Goal: Task Accomplishment & Management: Manage account settings

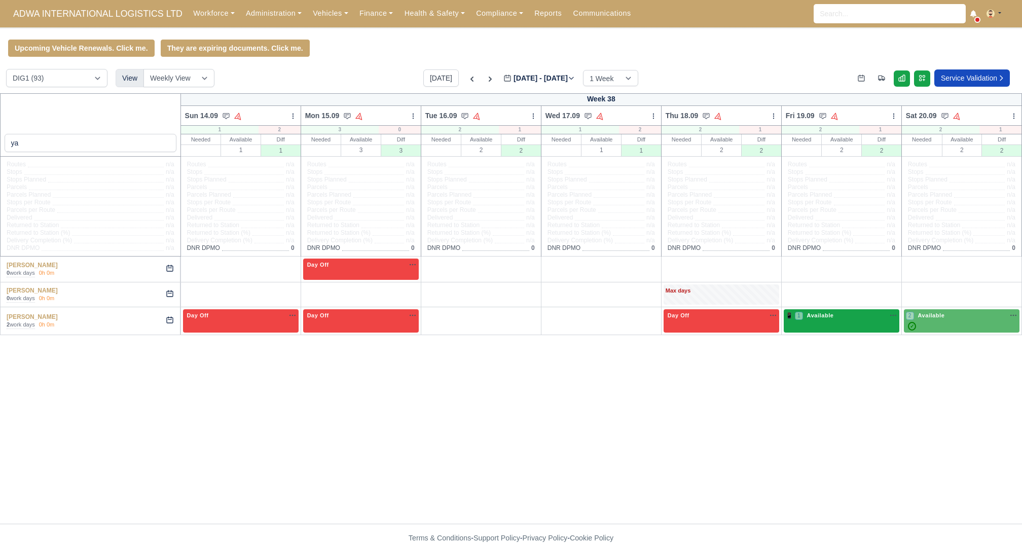
click at [859, 318] on div "📱 1 Available" at bounding box center [842, 315] width 112 height 9
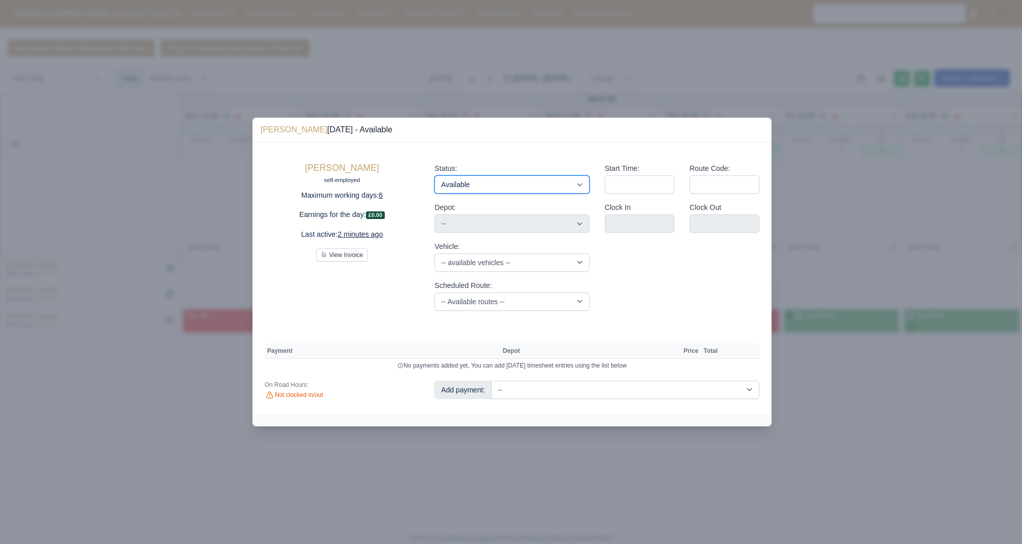
click at [544, 184] on select "Available Day Off Stand By Holiday Other Depot In Office OSM Ridealong Nursery …" at bounding box center [511, 184] width 155 height 18
select select "Day Off"
click at [434, 175] on select "Available Day Off Stand By Holiday Other Depot In Office OSM Ridealong Nursery …" at bounding box center [511, 184] width 155 height 18
select select "na"
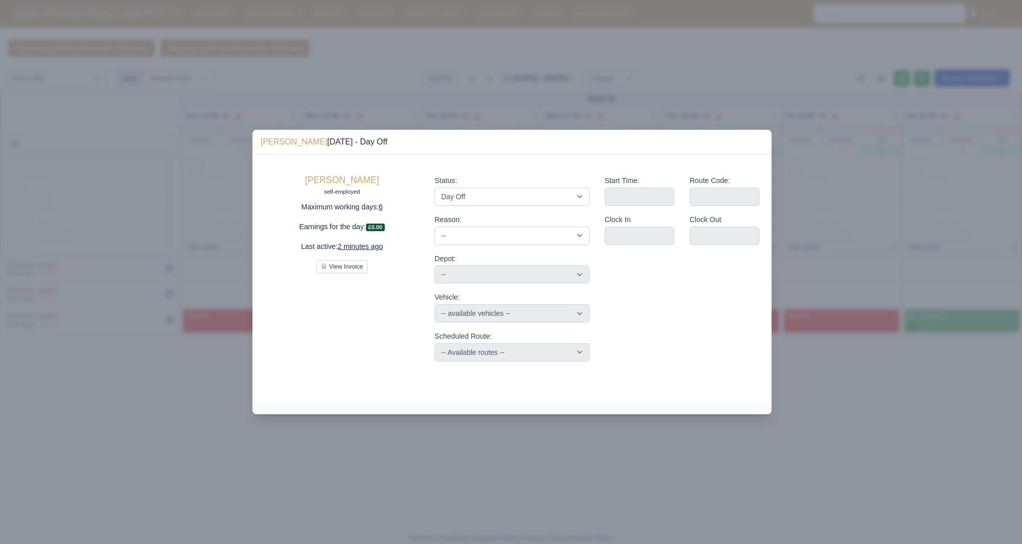
click at [603, 69] on div at bounding box center [511, 272] width 1022 height 544
